Goal: Task Accomplishment & Management: Manage account settings

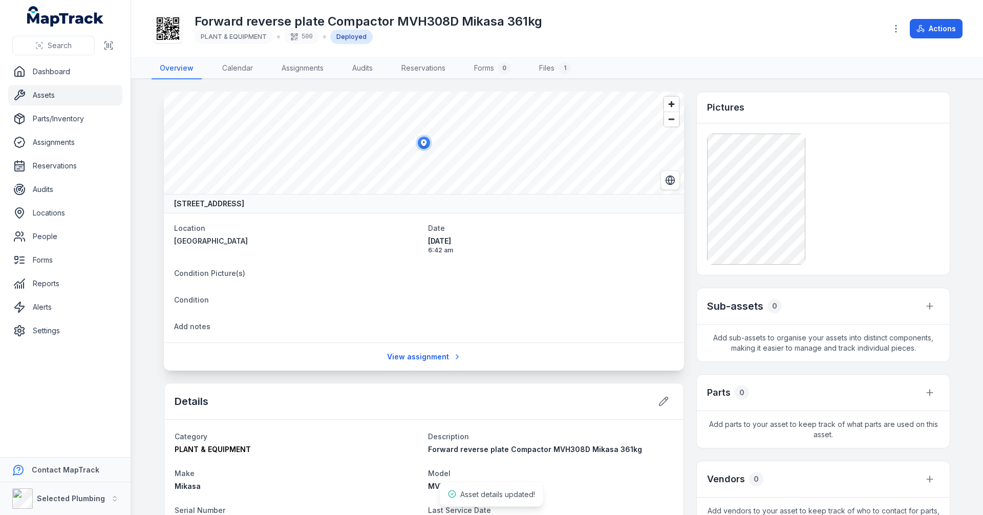
click at [153, 235] on main "[STREET_ADDRESS] Location [GEOGRAPHIC_DATA] Date [DATE] 6:42 am Condition Pictu…" at bounding box center [557, 297] width 852 height 436
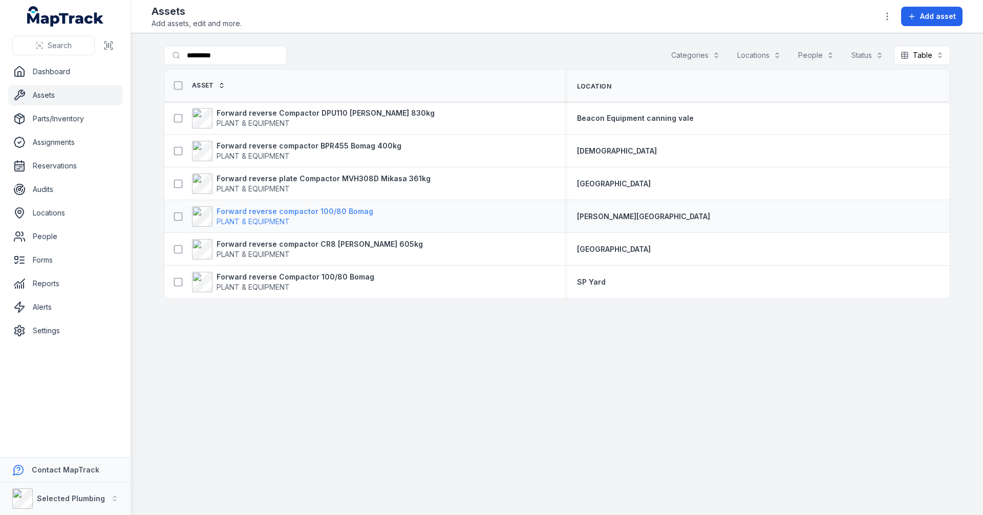
click at [263, 213] on strong "Forward reverse compactor 100/80 Bomag" at bounding box center [295, 211] width 157 height 10
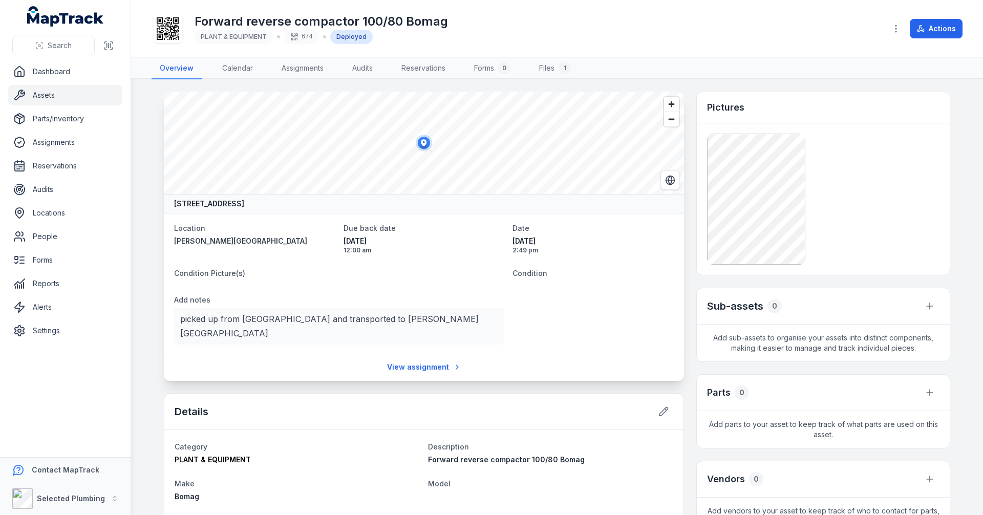
scroll to position [205, 0]
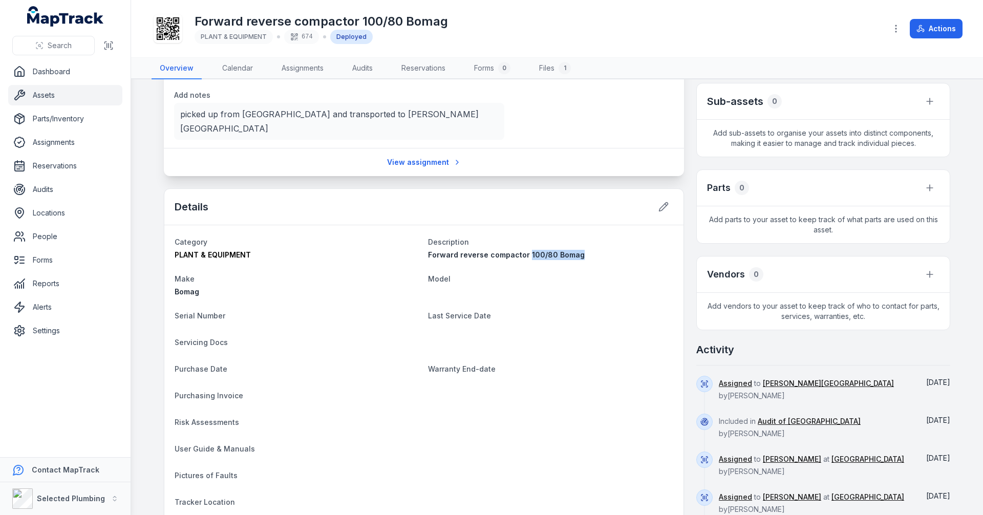
drag, startPoint x: 522, startPoint y: 237, endPoint x: 589, endPoint y: 237, distance: 67.6
click at [589, 250] on div "Forward reverse compactor 100/80 Bomag" at bounding box center [550, 255] width 245 height 10
copy span "100/80 Bomag"
click at [662, 202] on icon at bounding box center [664, 207] width 10 height 10
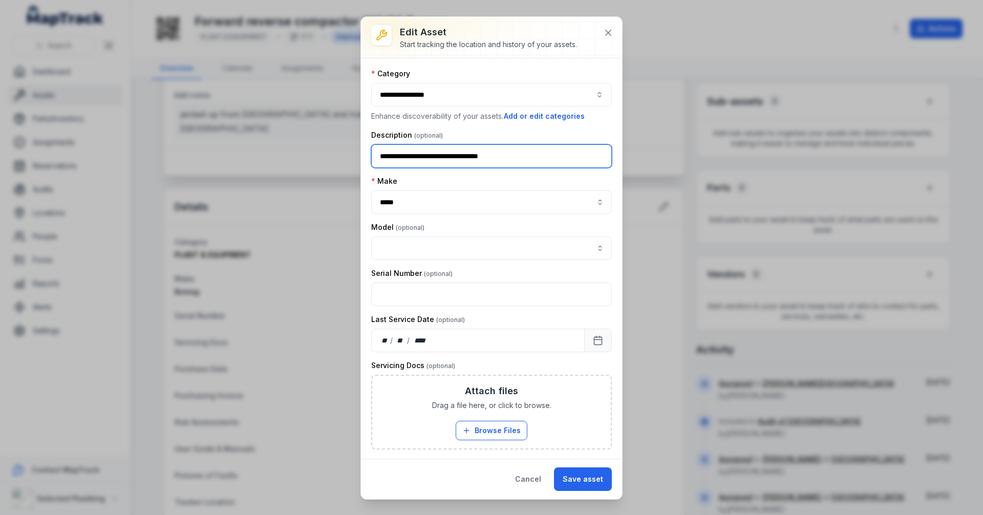
drag, startPoint x: 540, startPoint y: 159, endPoint x: 552, endPoint y: 159, distance: 11.3
click at [540, 159] on input "**********" at bounding box center [491, 156] width 241 height 24
type input "**********"
click at [588, 478] on button "Save asset" at bounding box center [583, 480] width 58 height 24
